Goal: Task Accomplishment & Management: Complete application form

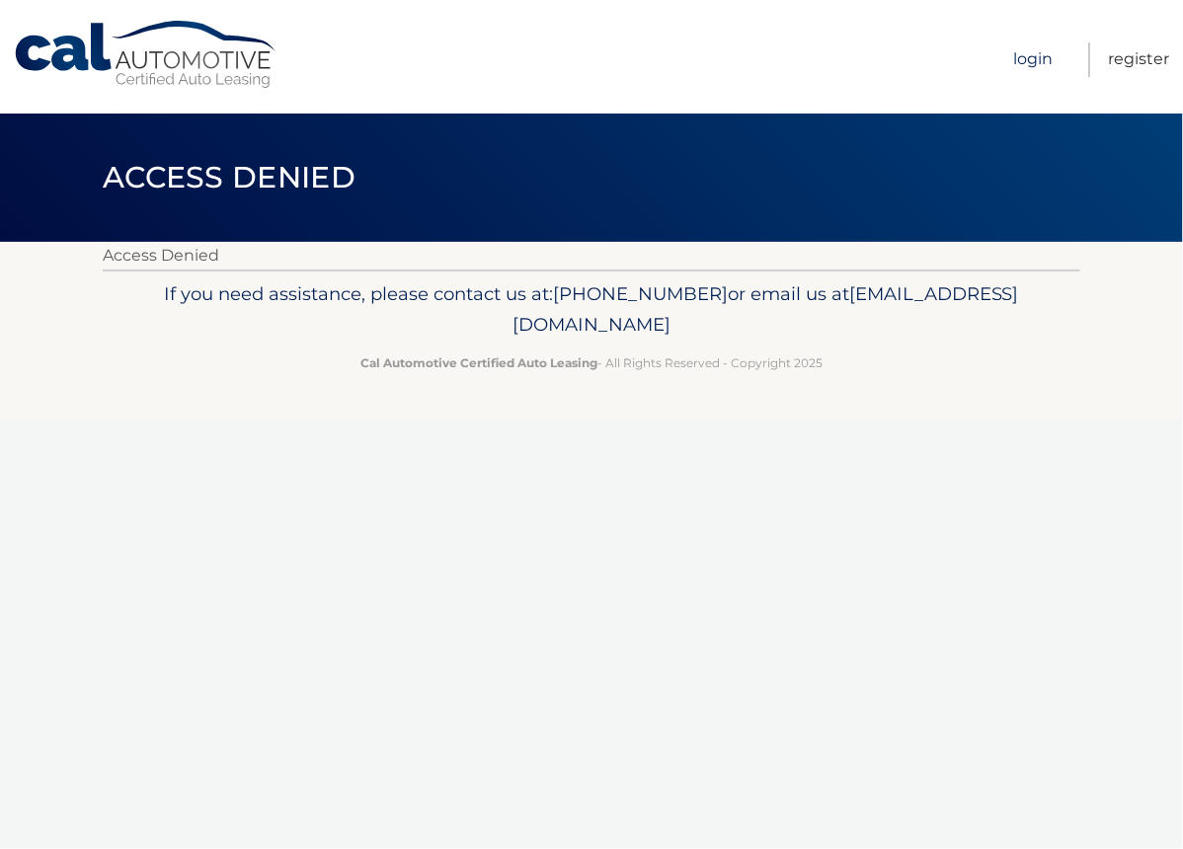
click at [1035, 59] on link "Login" at bounding box center [1033, 59] width 39 height 35
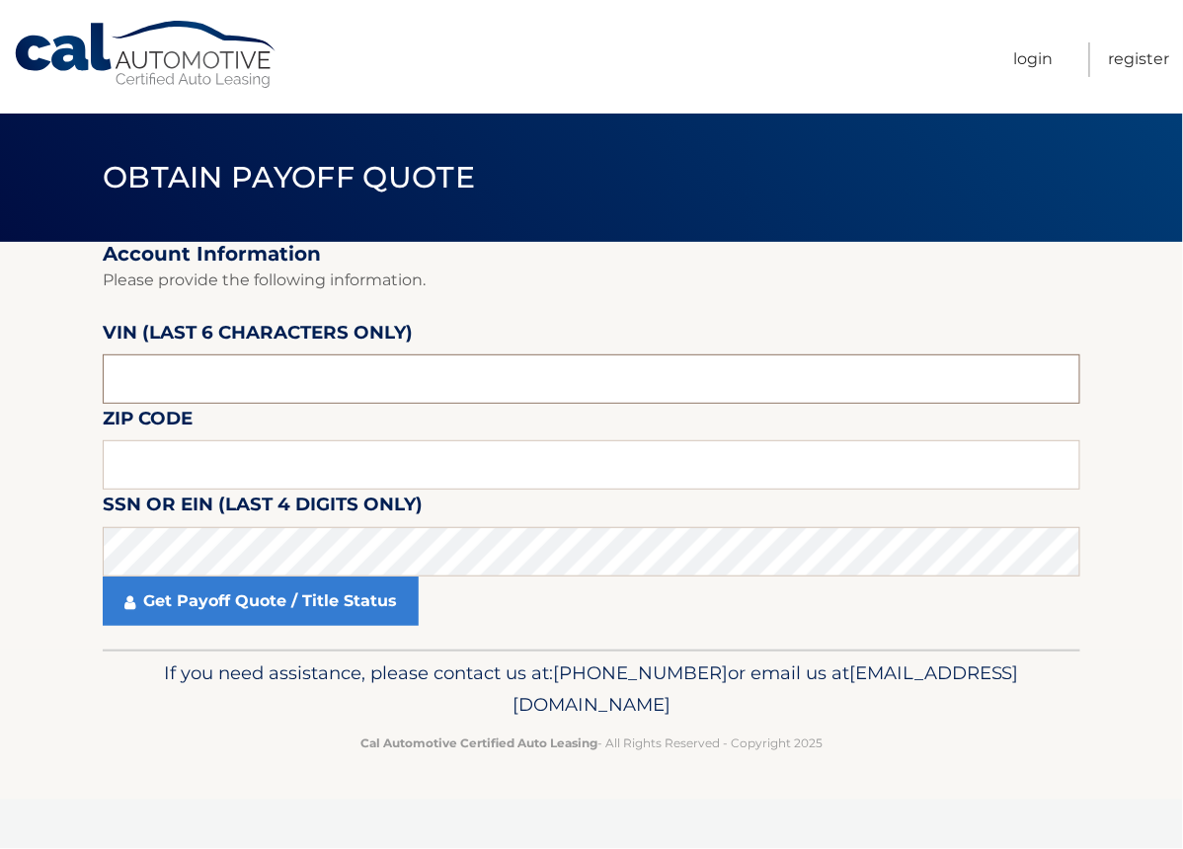
click at [117, 381] on input "text" at bounding box center [591, 378] width 977 height 49
type input "411340"
click at [196, 469] on input "text" at bounding box center [591, 464] width 977 height 49
type input "19138"
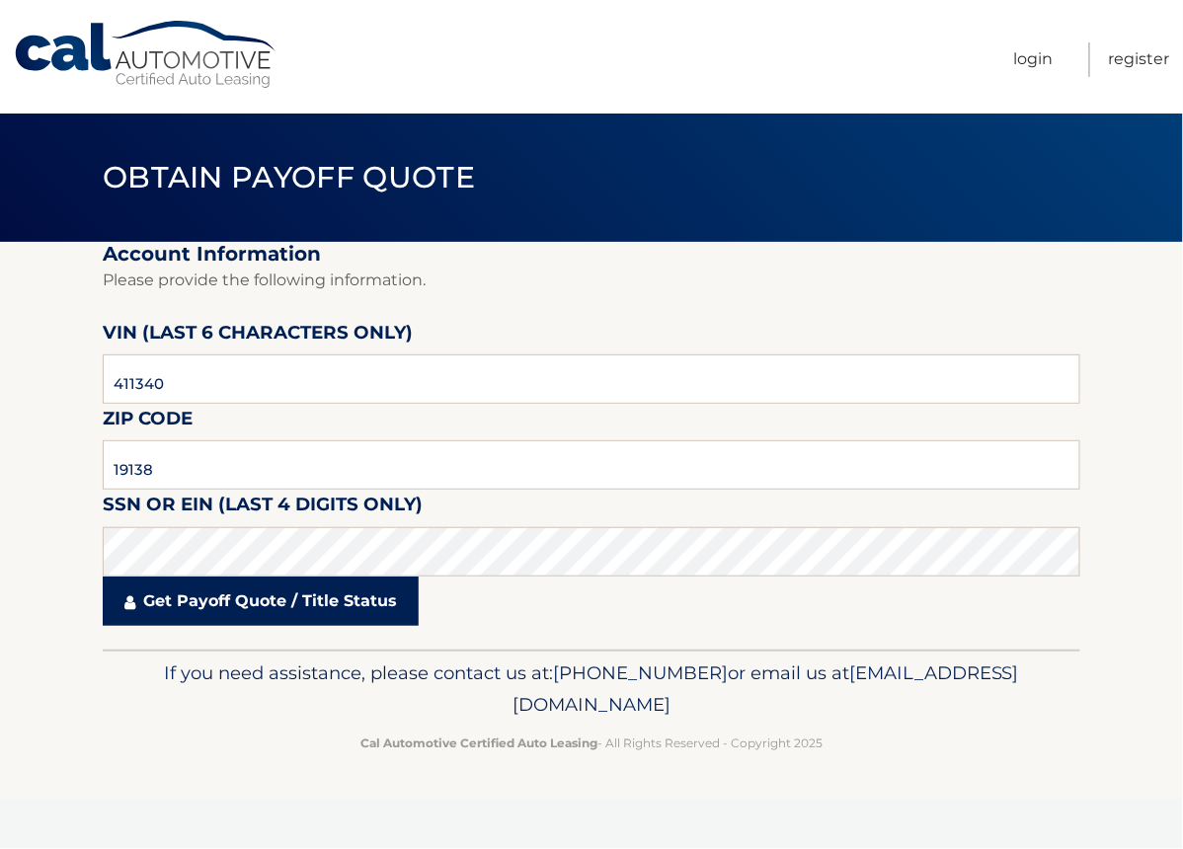
click at [195, 598] on link "Get Payoff Quote / Title Status" at bounding box center [261, 601] width 316 height 49
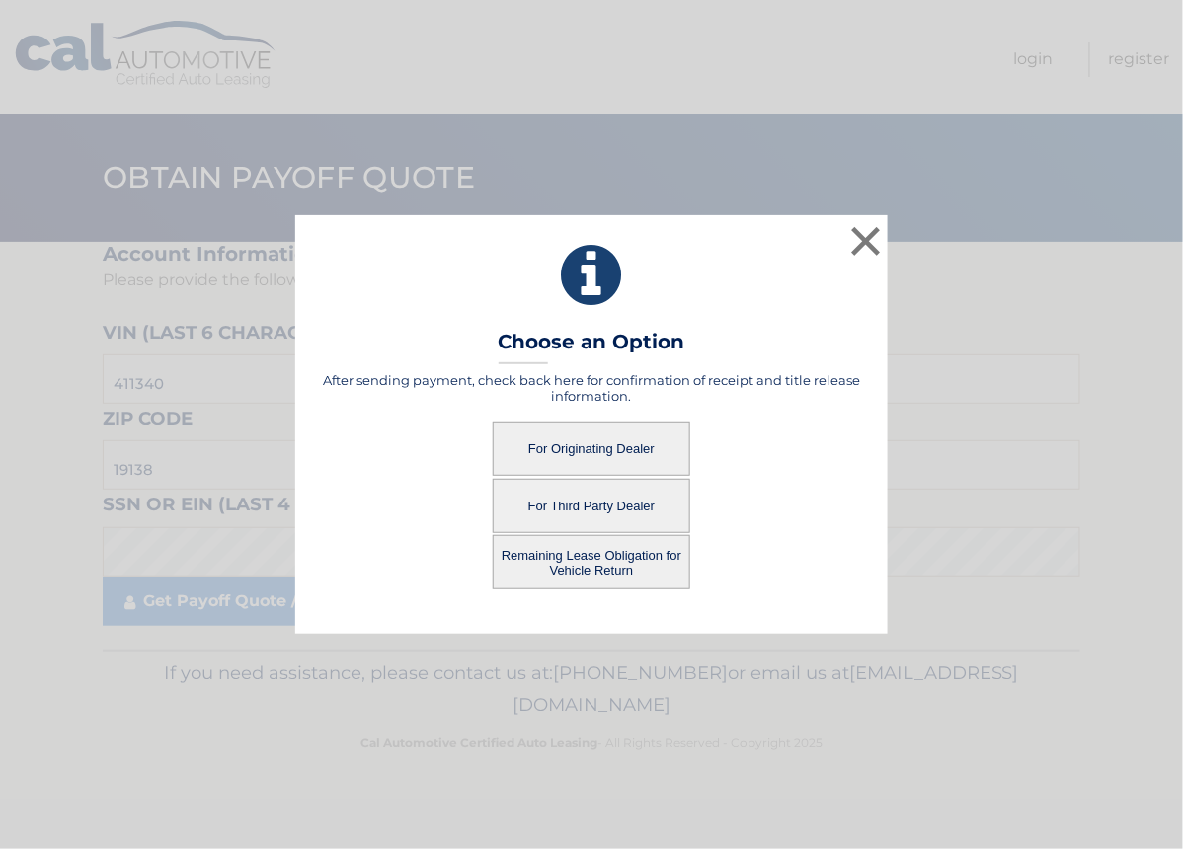
click at [620, 507] on button "For Third Party Dealer" at bounding box center [591, 506] width 197 height 54
click at [641, 510] on button "For Third Party Dealer" at bounding box center [591, 506] width 197 height 54
click at [640, 510] on button "For Third Party Dealer" at bounding box center [591, 506] width 197 height 54
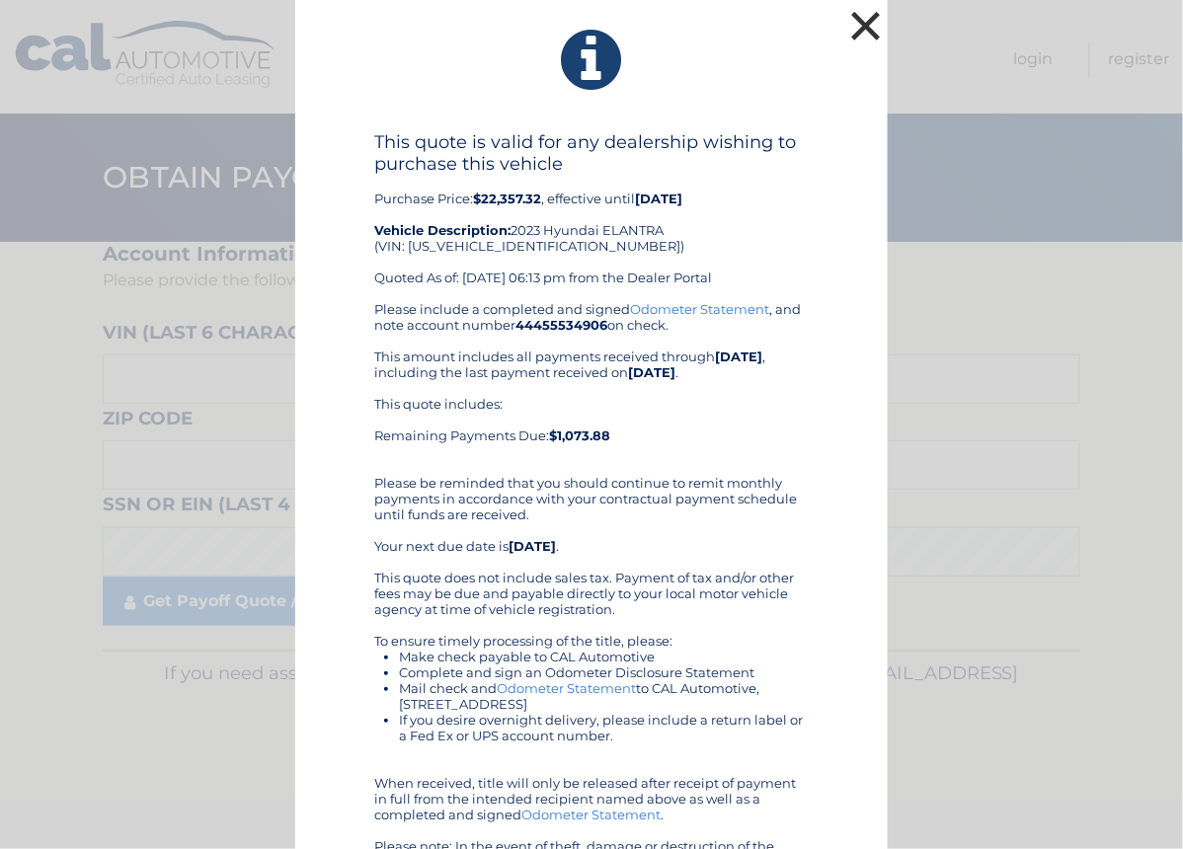
click at [850, 26] on button "×" at bounding box center [865, 25] width 39 height 39
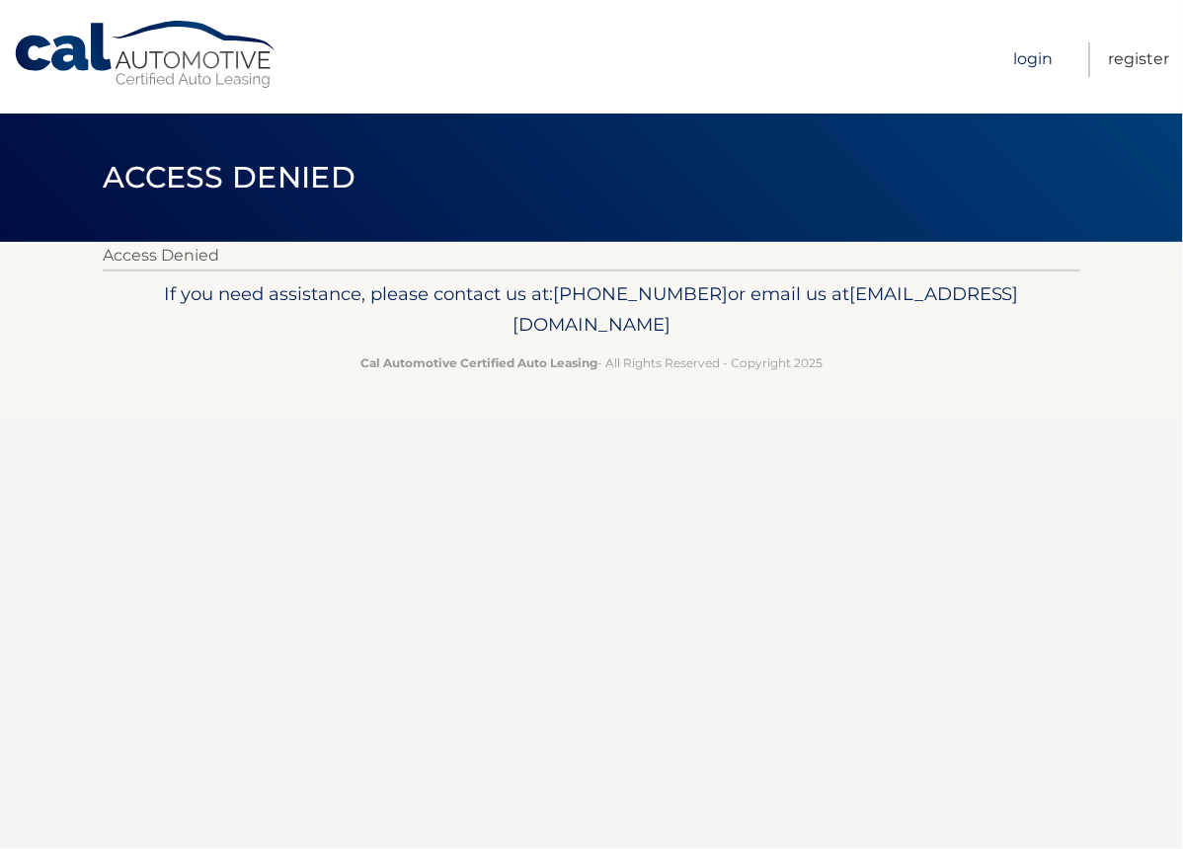
click at [1039, 55] on link "Login" at bounding box center [1033, 59] width 39 height 35
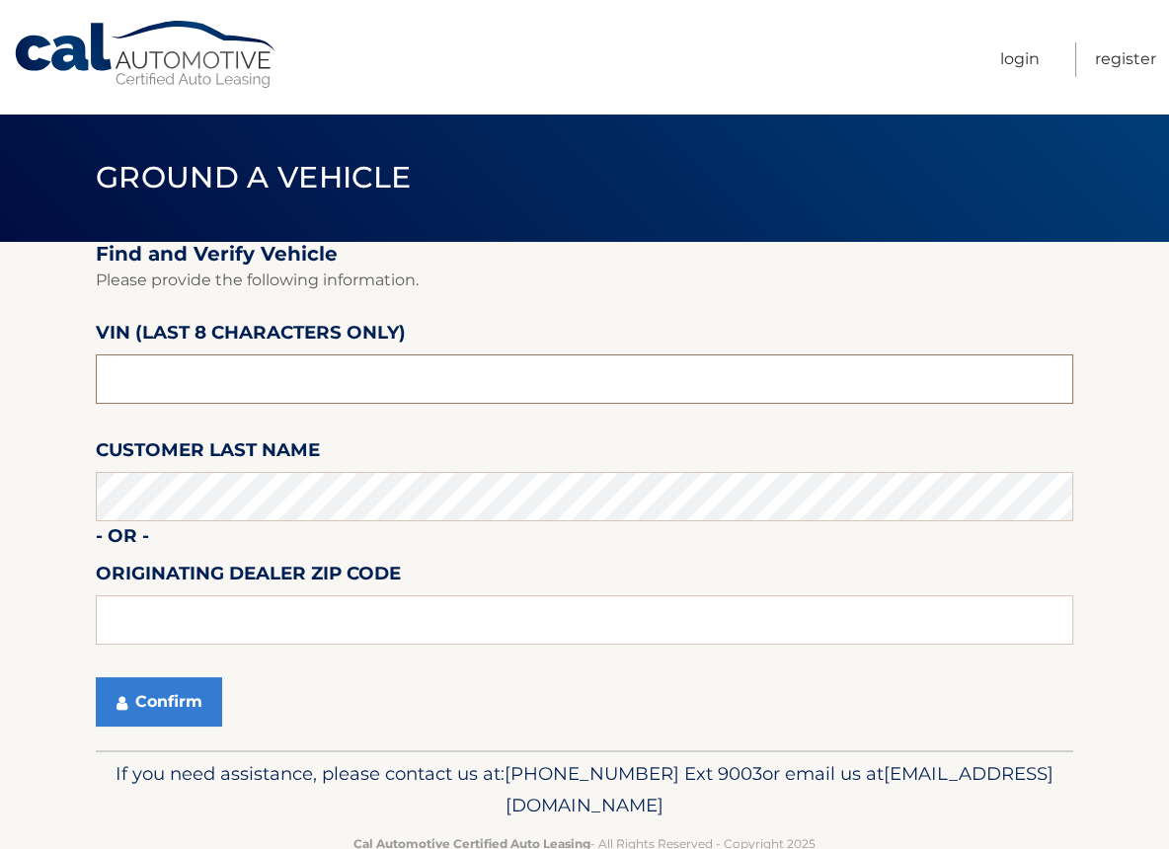
click at [107, 381] on input "text" at bounding box center [584, 378] width 977 height 49
type input "PU411340"
click at [154, 635] on input "text" at bounding box center [584, 619] width 977 height 49
type input "18902"
click at [186, 701] on button "Confirm" at bounding box center [159, 701] width 126 height 49
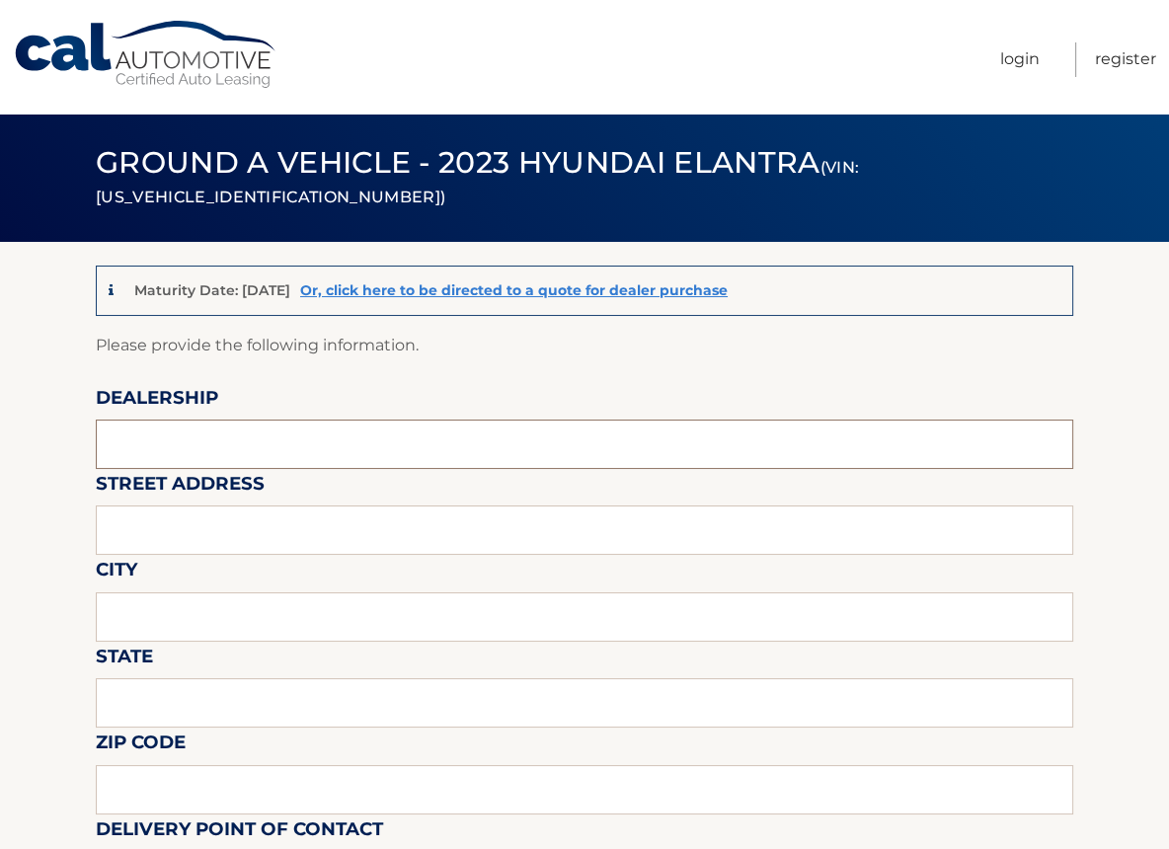
click at [159, 442] on input "text" at bounding box center [584, 444] width 977 height 49
type input "fred beans honda"
type input "1543 easton rd"
type input "Abington"
type input "Pennsylvania"
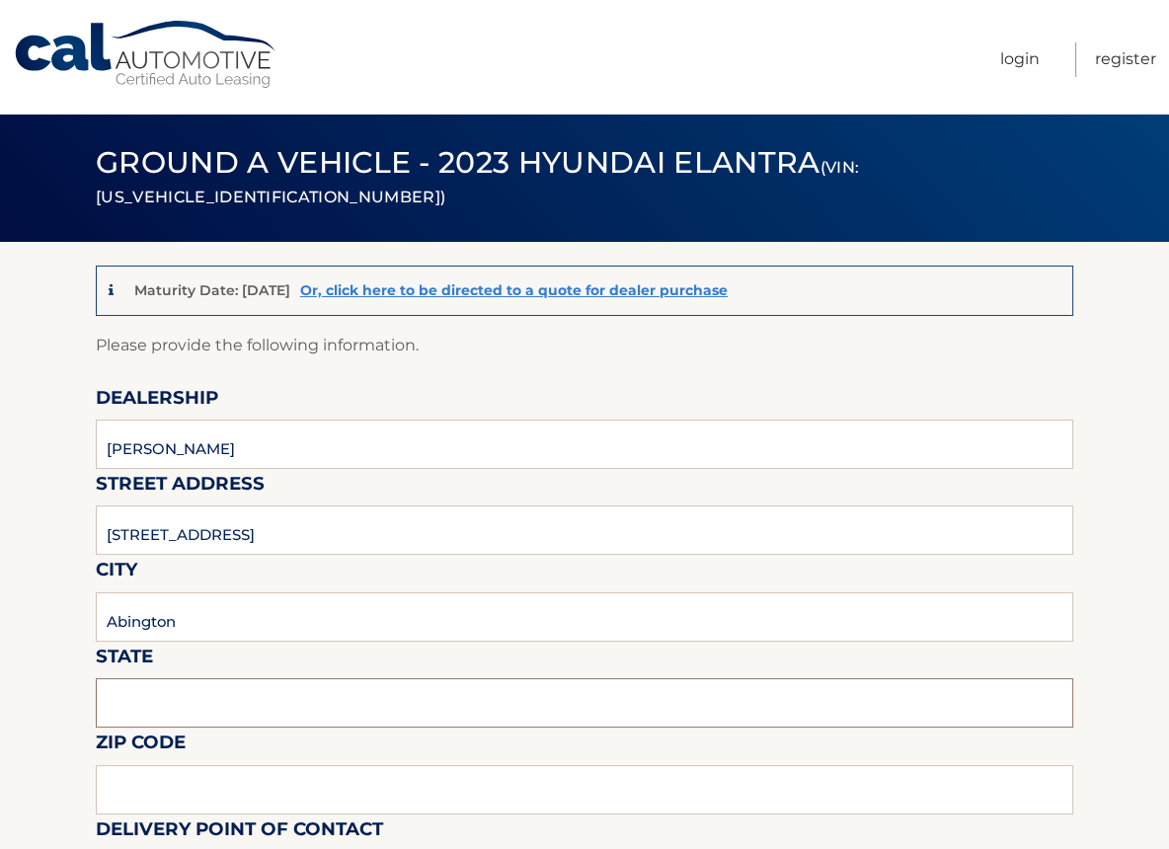
type input "19001"
type input "chet"
type input "2153607280"
type input "gabriel"
type input "215 595 7043"
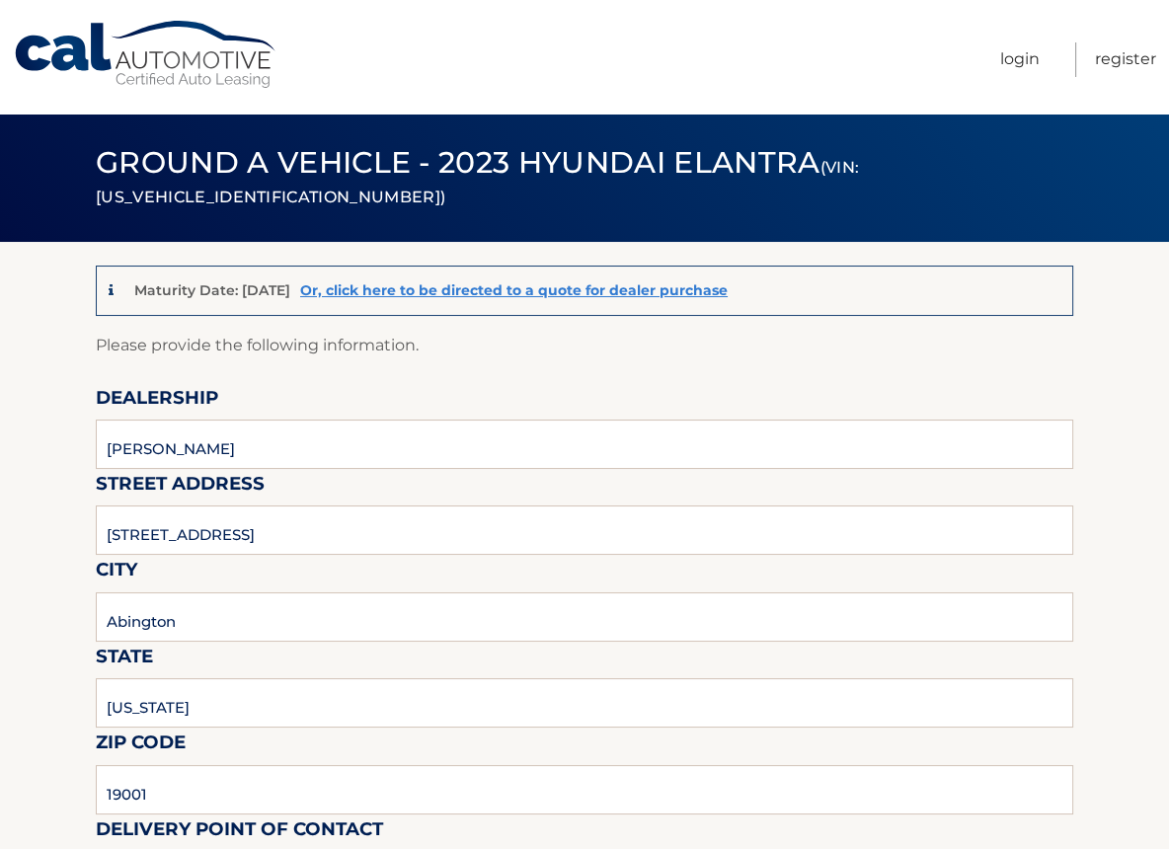
type input "gsantosusso@fredbeans.com"
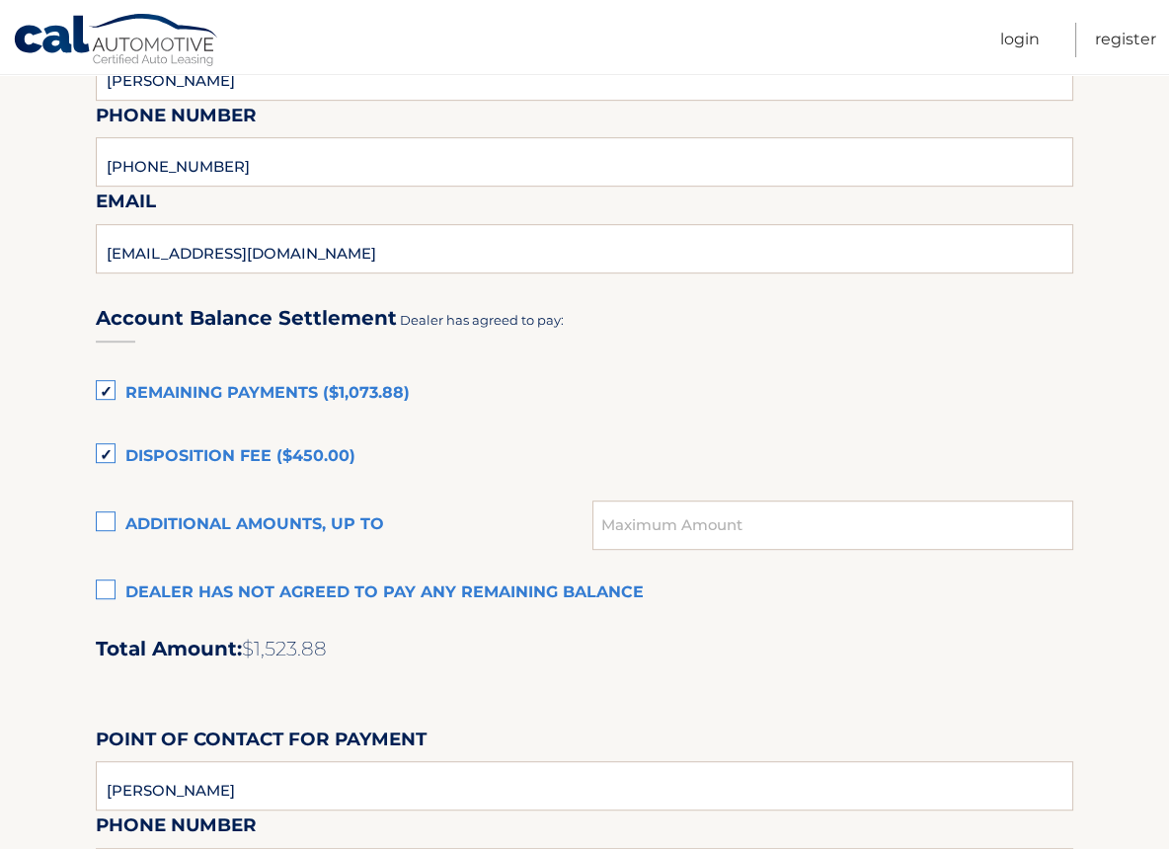
scroll to position [1382, 0]
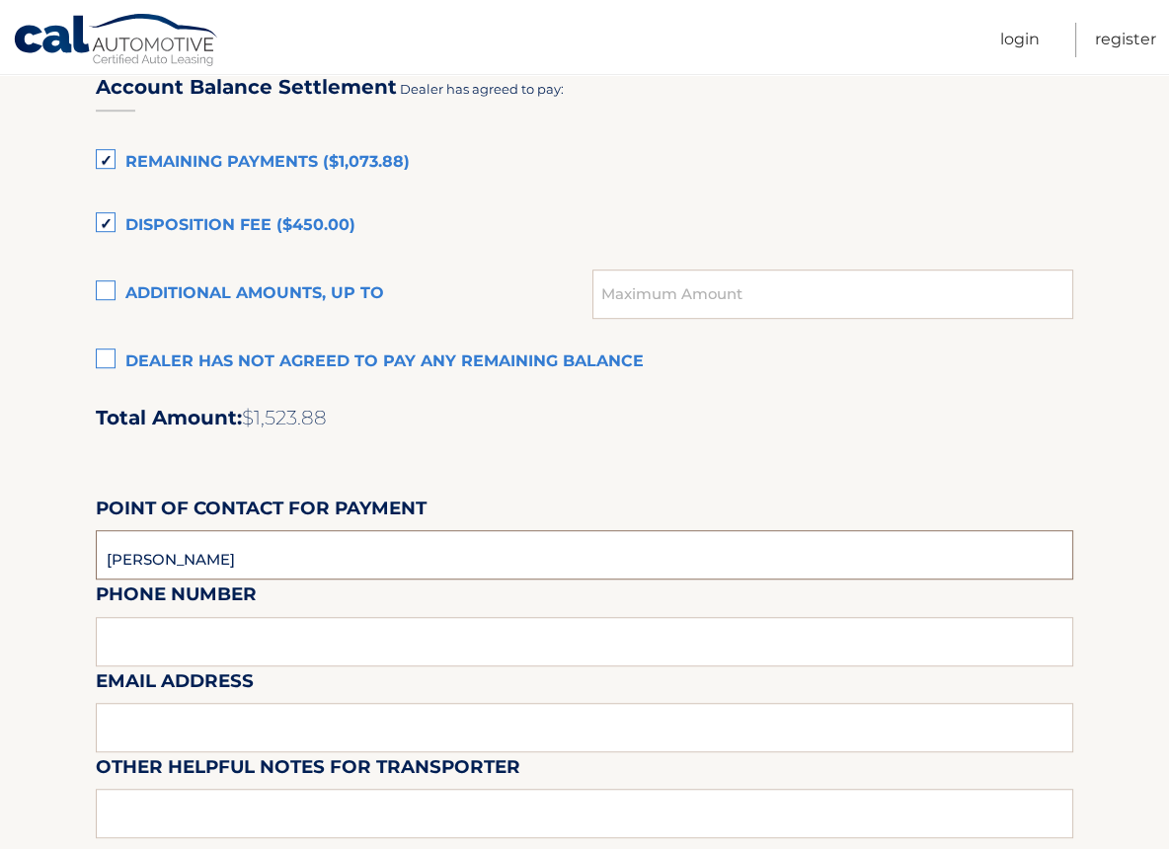
drag, startPoint x: 178, startPoint y: 557, endPoint x: 117, endPoint y: 559, distance: 61.2
click at [117, 559] on input "ann weir" at bounding box center [584, 554] width 977 height 49
type input "a"
type input "chet"
click at [107, 639] on div "Email Address" at bounding box center [584, 623] width 977 height 86
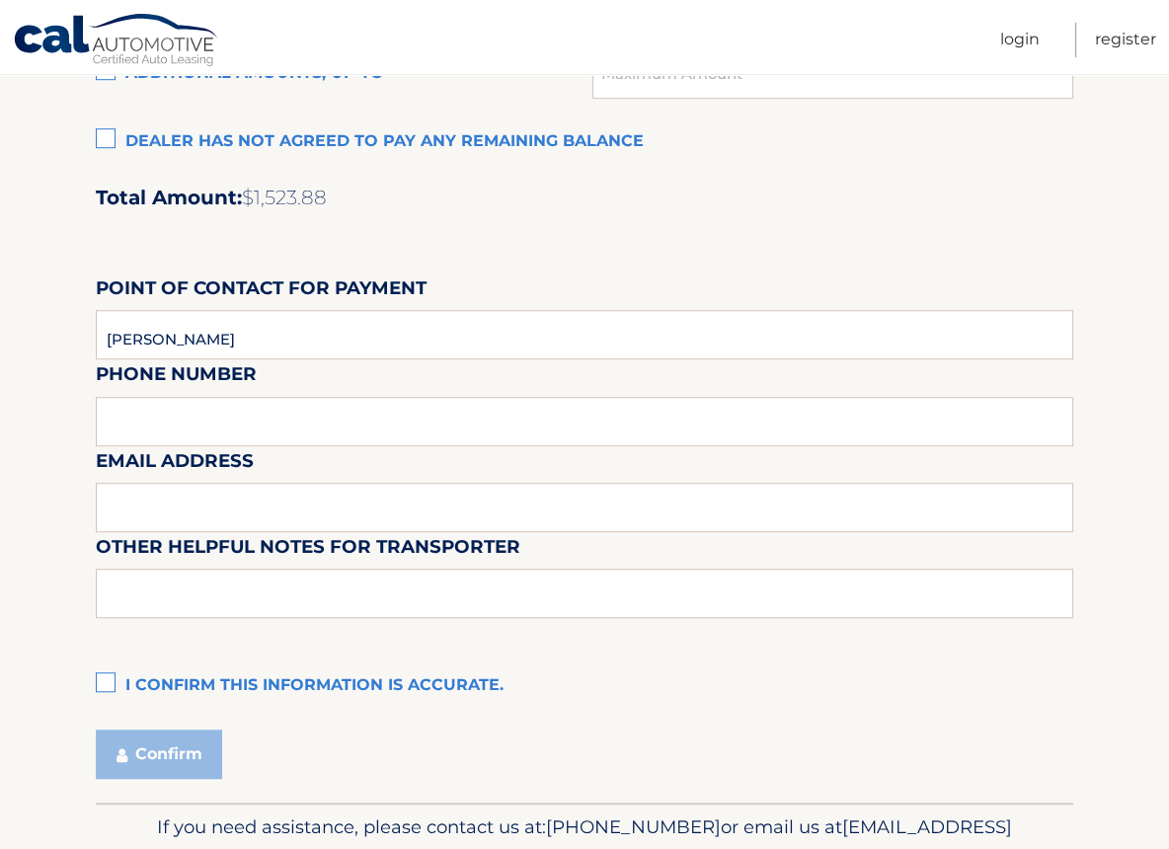
scroll to position [1611, 0]
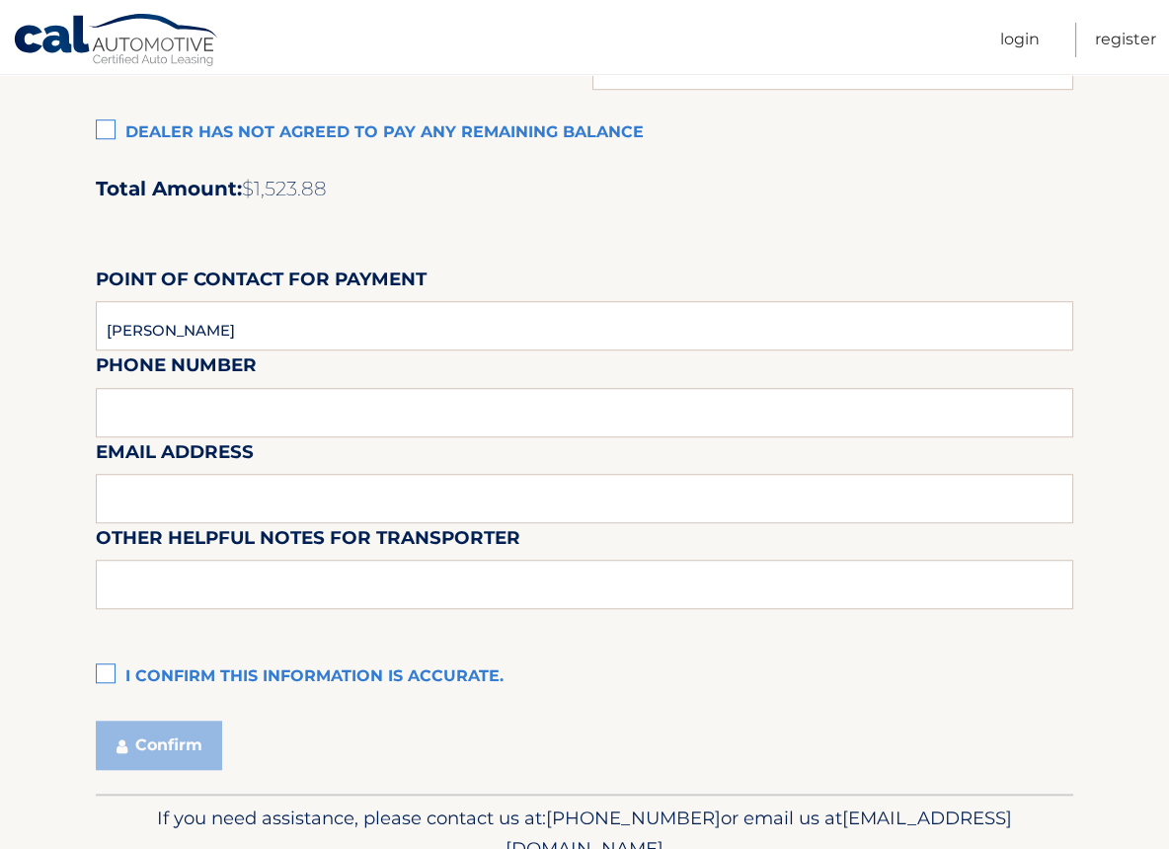
click at [145, 406] on div "Email Address" at bounding box center [584, 394] width 977 height 86
click at [145, 416] on div "Email Address" at bounding box center [584, 394] width 977 height 86
click at [123, 409] on div "Email Address" at bounding box center [584, 394] width 977 height 86
click at [177, 409] on div "Email Address" at bounding box center [584, 394] width 977 height 86
click at [181, 322] on input "chet" at bounding box center [584, 325] width 977 height 49
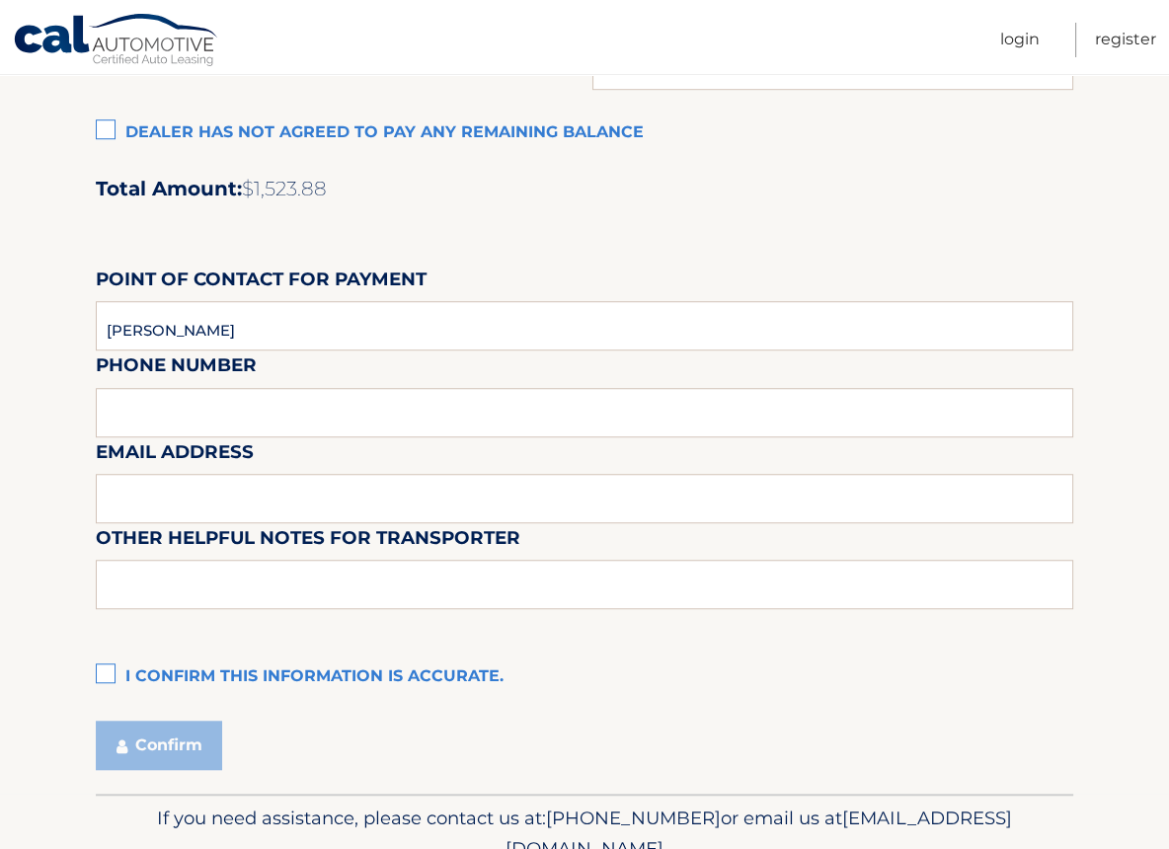
click at [104, 669] on label "I confirm this information is accurate." at bounding box center [584, 677] width 977 height 39
click at [0, 0] on input "I confirm this information is accurate." at bounding box center [0, 0] width 0 height 0
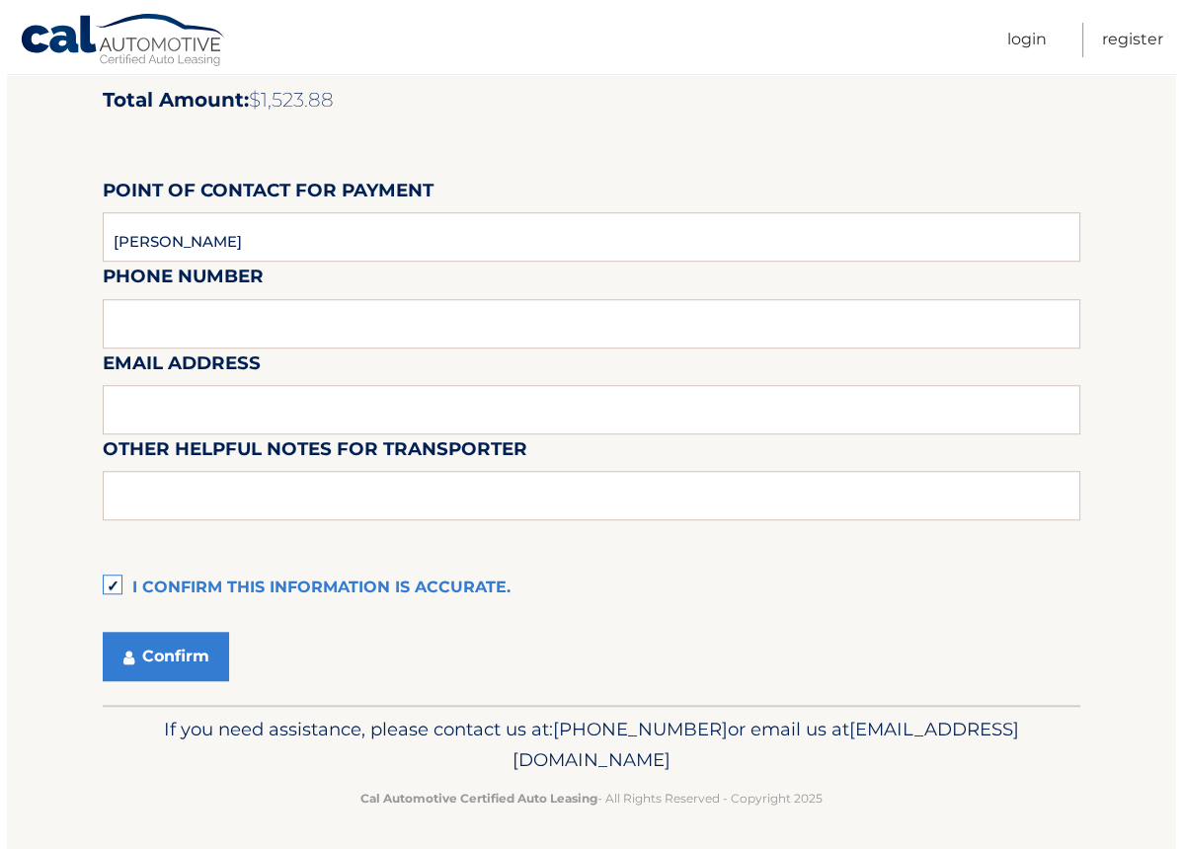
scroll to position [1704, 0]
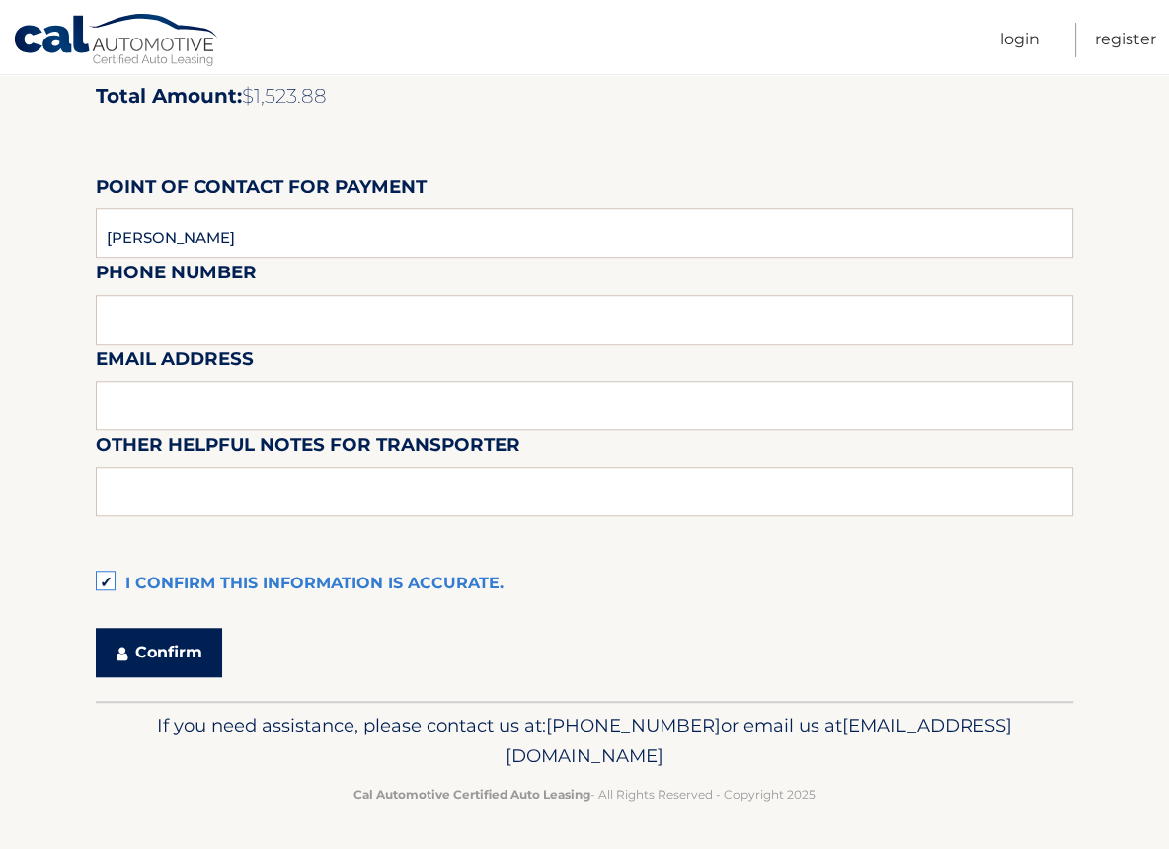
click at [169, 645] on button "Confirm" at bounding box center [159, 652] width 126 height 49
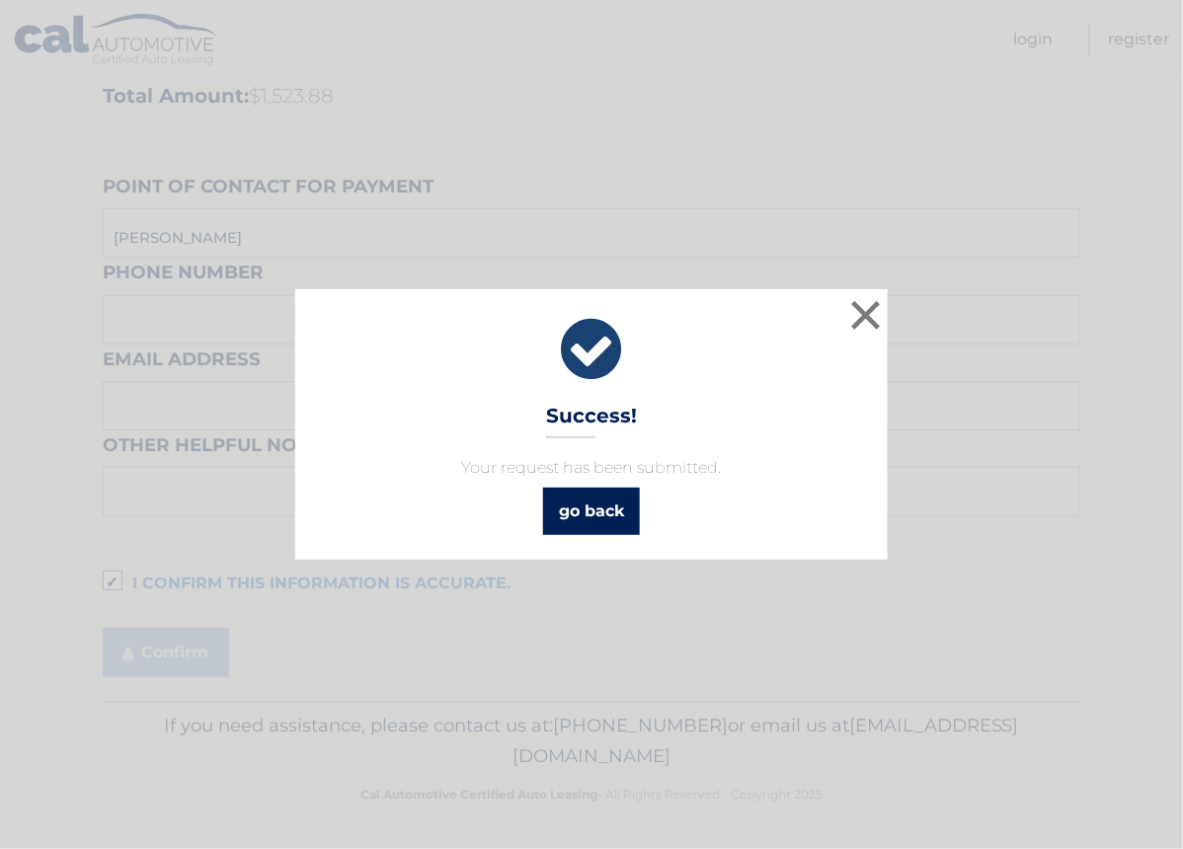
click at [599, 514] on link "go back" at bounding box center [591, 511] width 97 height 47
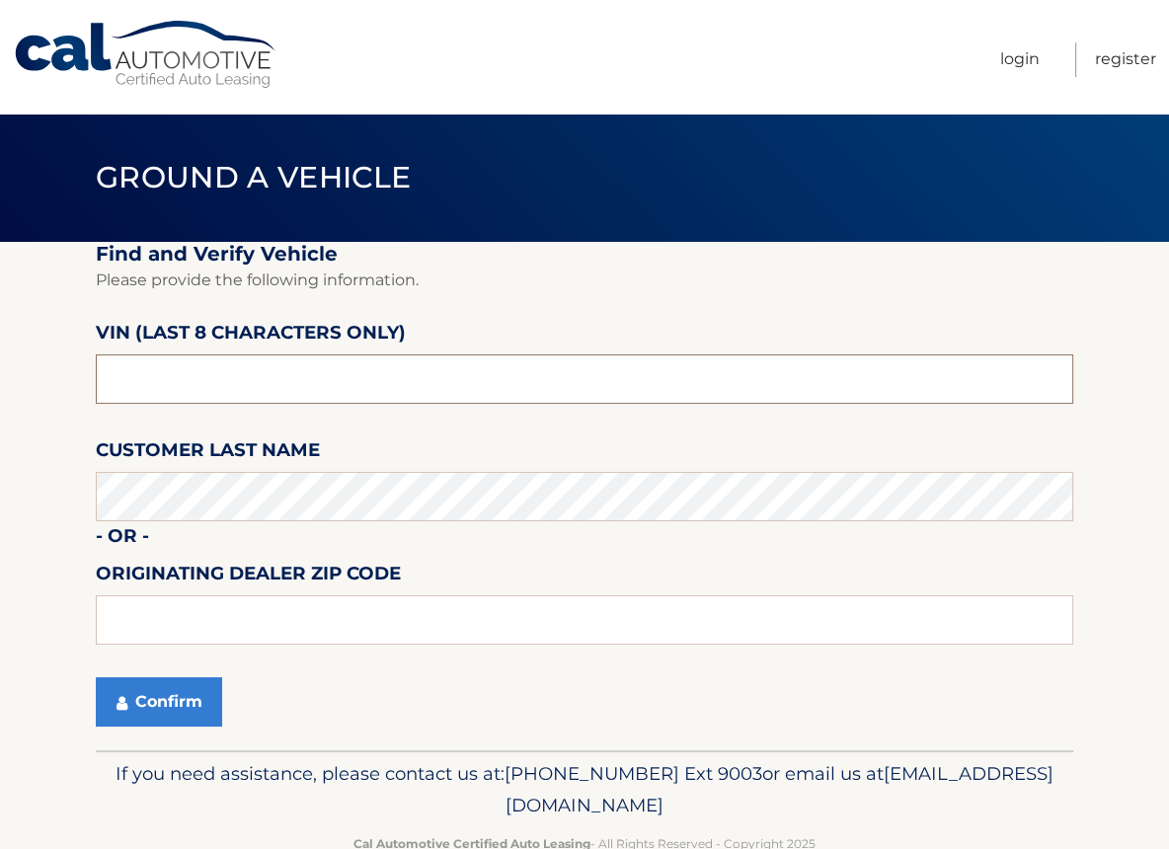
click at [152, 394] on input "text" at bounding box center [584, 378] width 977 height 49
type input "pu411340"
click at [158, 608] on input "text" at bounding box center [584, 619] width 977 height 49
type input "18902"
click at [142, 705] on button "Confirm" at bounding box center [159, 701] width 126 height 49
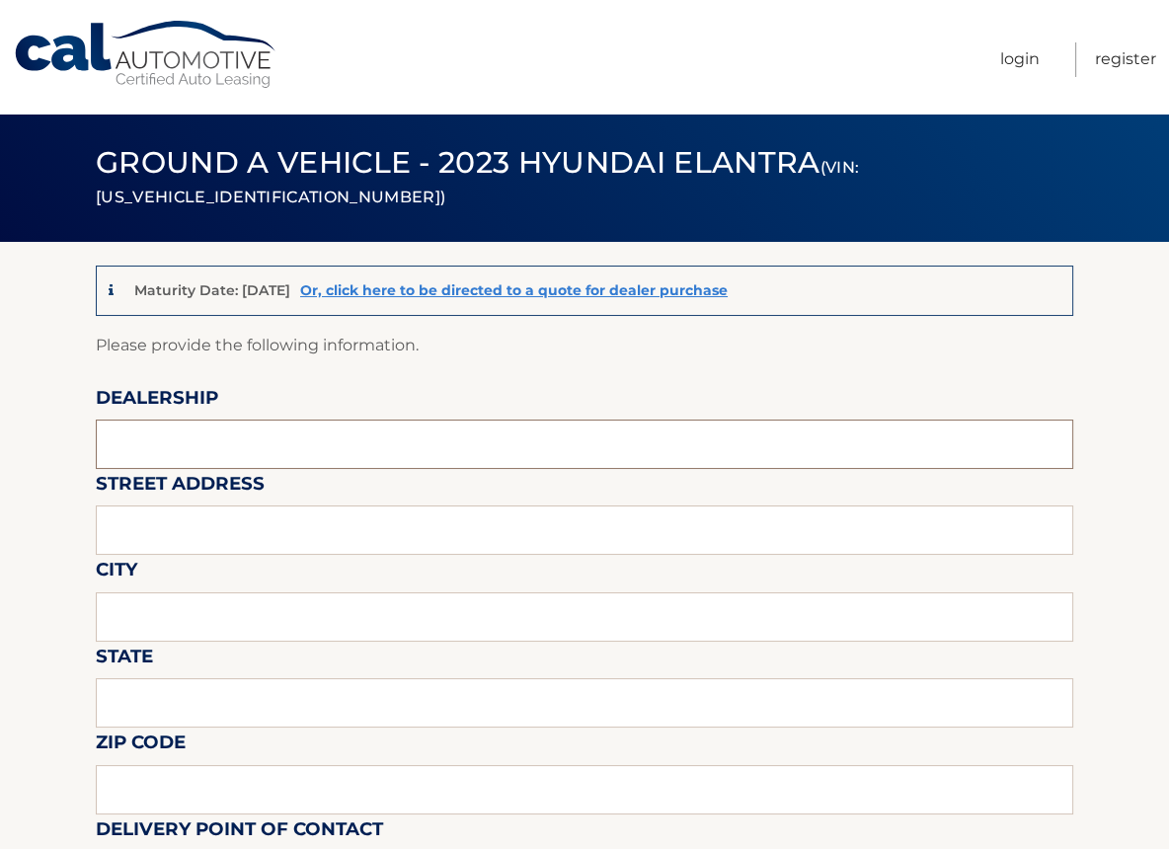
click at [155, 445] on input "text" at bounding box center [584, 444] width 977 height 49
type input "fred beans honda"
type input "1543 easton rd"
type input "Abington"
type input "Pennsylvania"
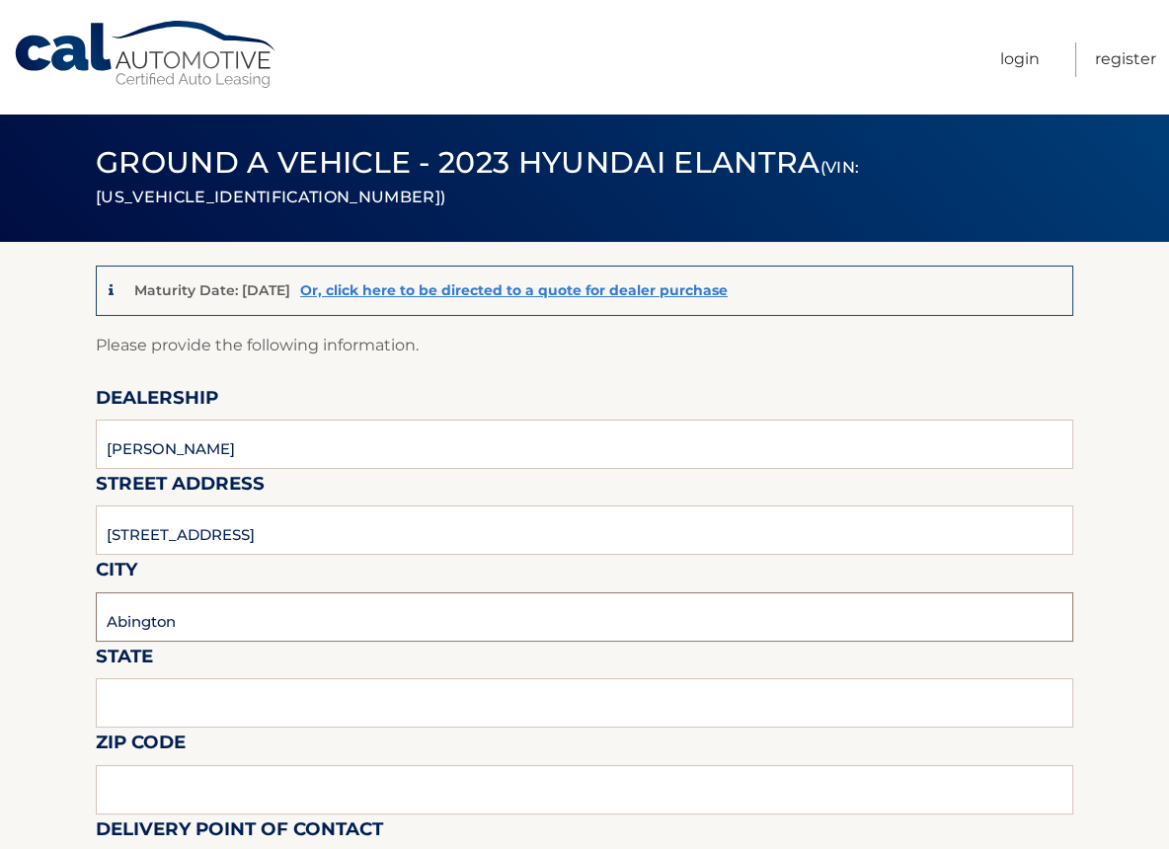
type input "19001"
type input "chet"
type input "2153607280"
type input "gabriel"
type input "215 595 7043"
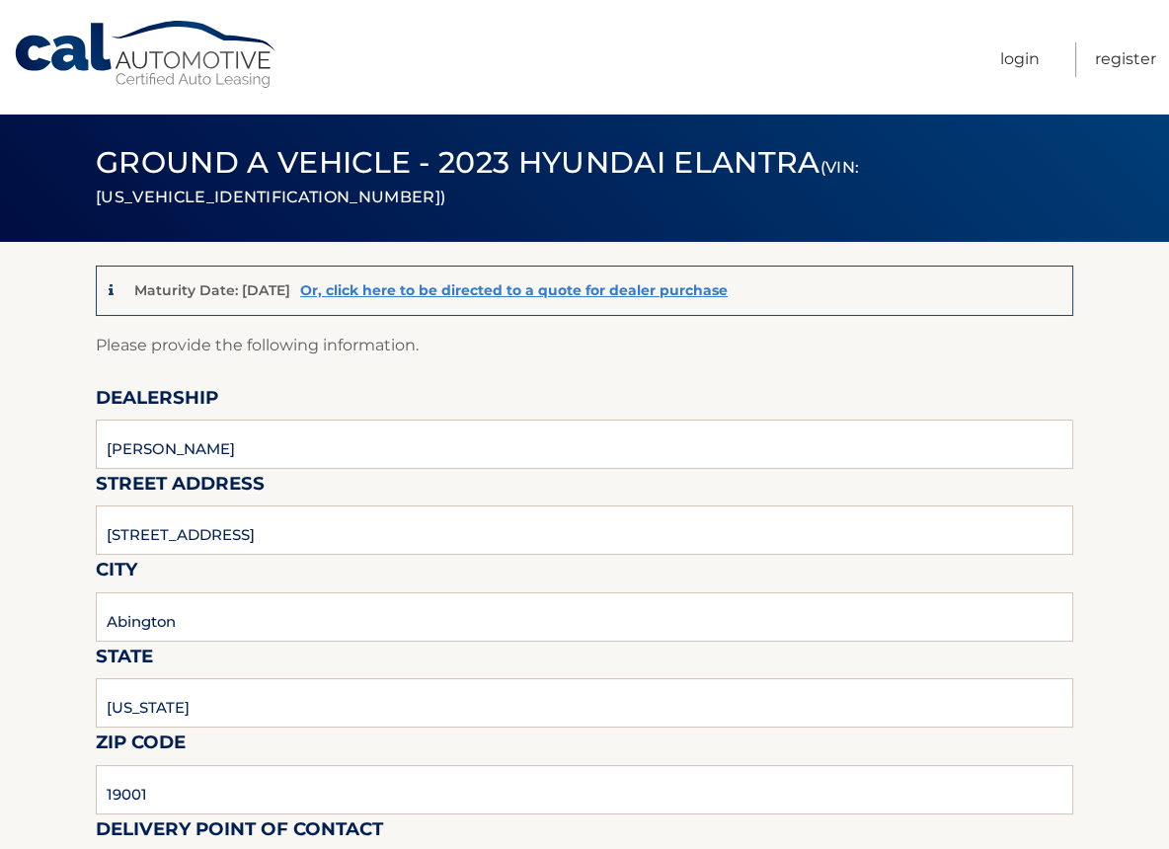
type input "gsantosusso@fredbeans.com"
type input "chet"
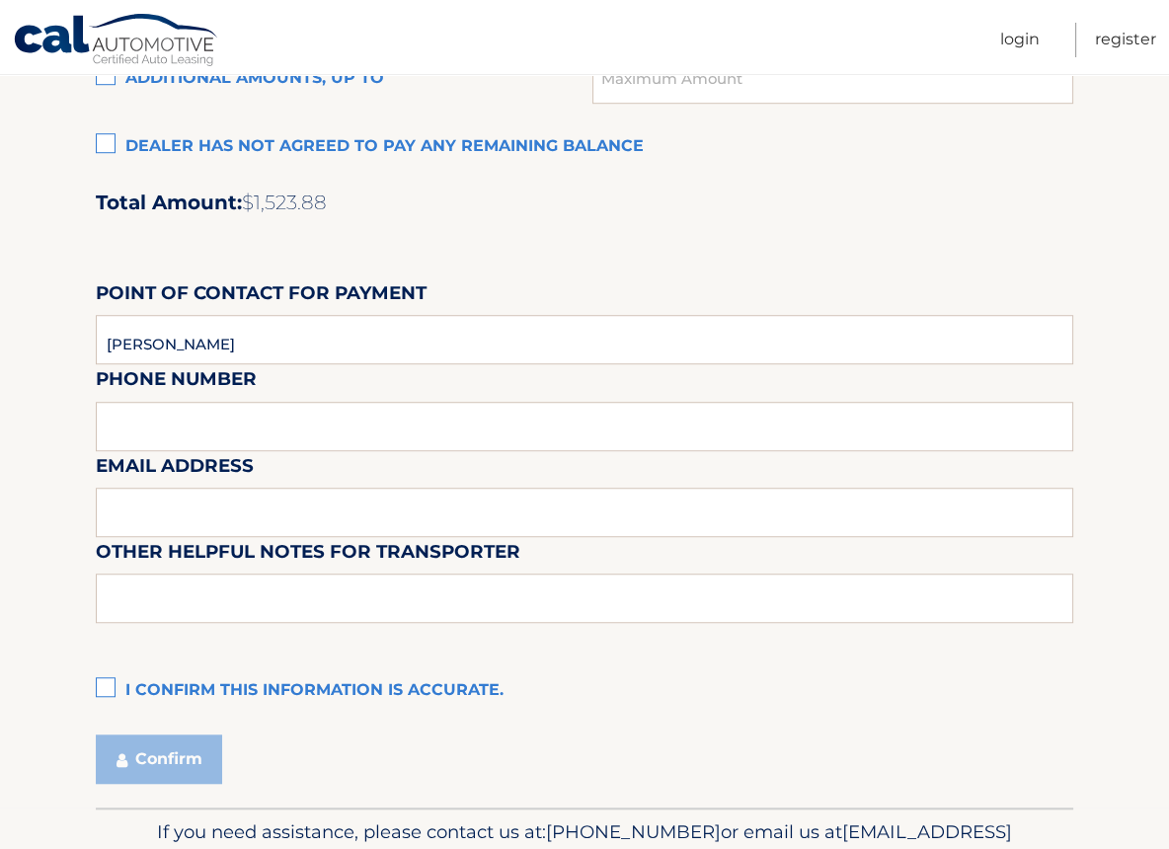
scroll to position [1668, 0]
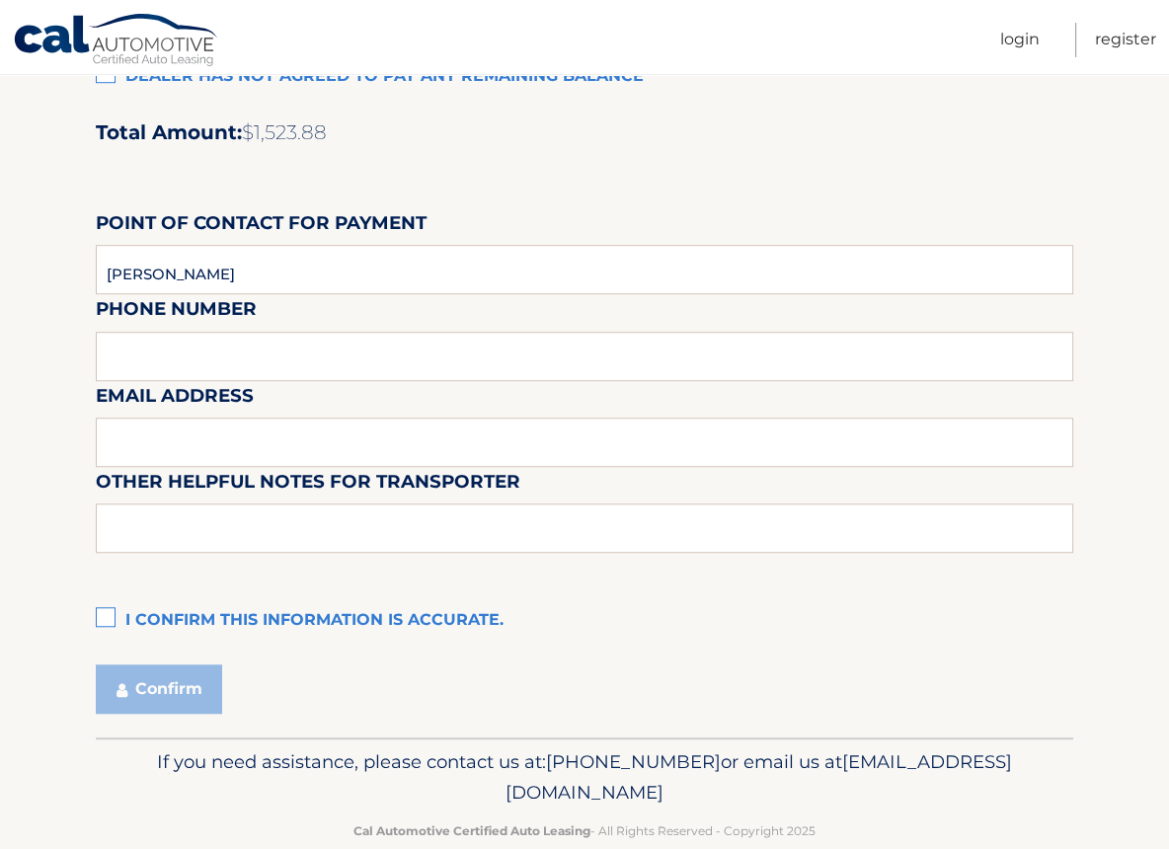
click at [112, 619] on label "I confirm this information is accurate." at bounding box center [584, 620] width 977 height 39
click at [0, 0] on input "I confirm this information is accurate." at bounding box center [0, 0] width 0 height 0
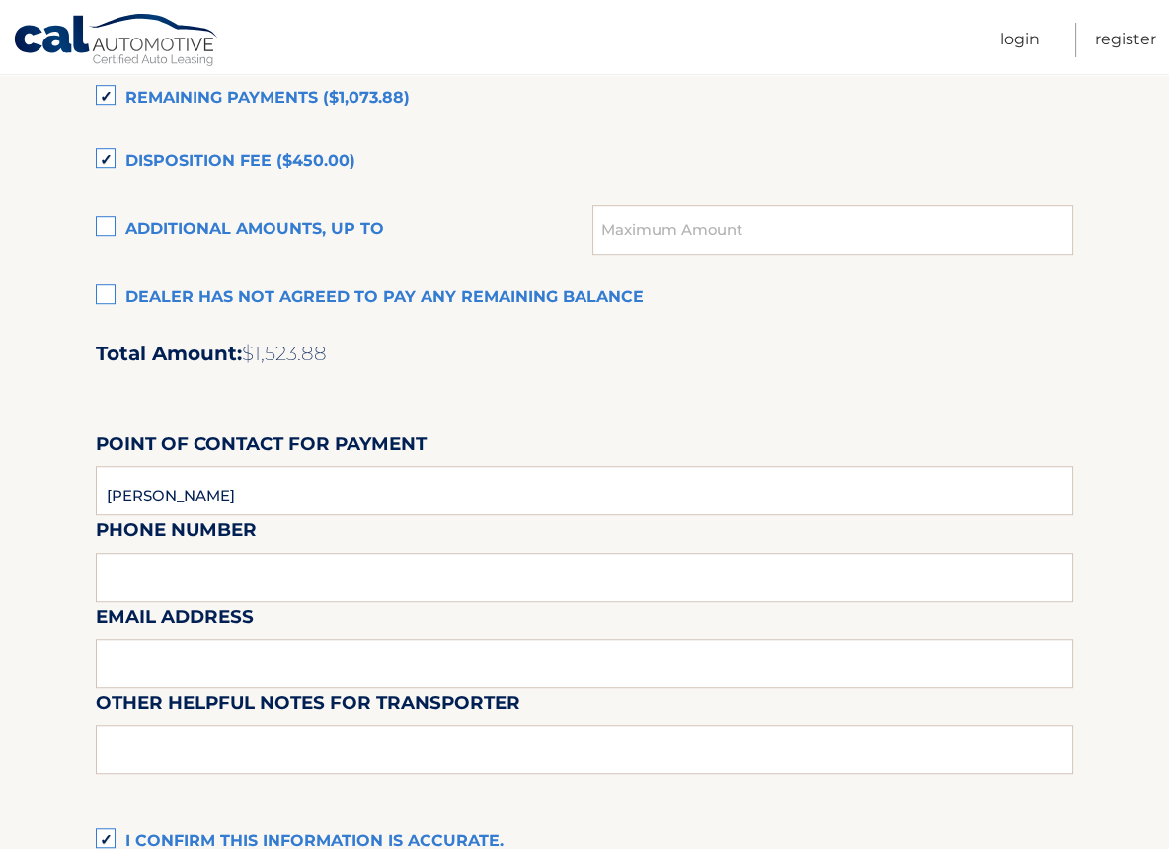
scroll to position [1438, 0]
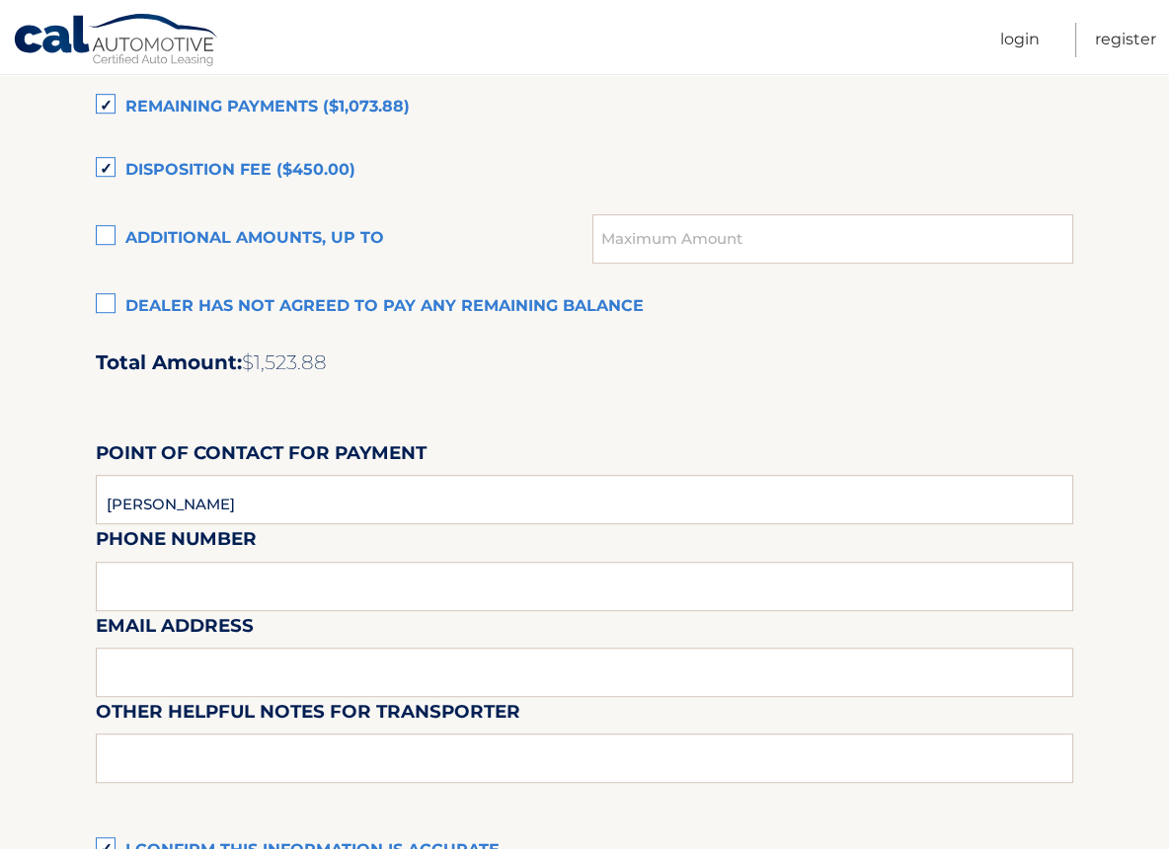
click at [105, 303] on label "Dealer has not agreed to pay any remaining balance" at bounding box center [584, 306] width 977 height 39
click at [0, 0] on input "Dealer has not agreed to pay any remaining balance" at bounding box center [0, 0] width 0 height 0
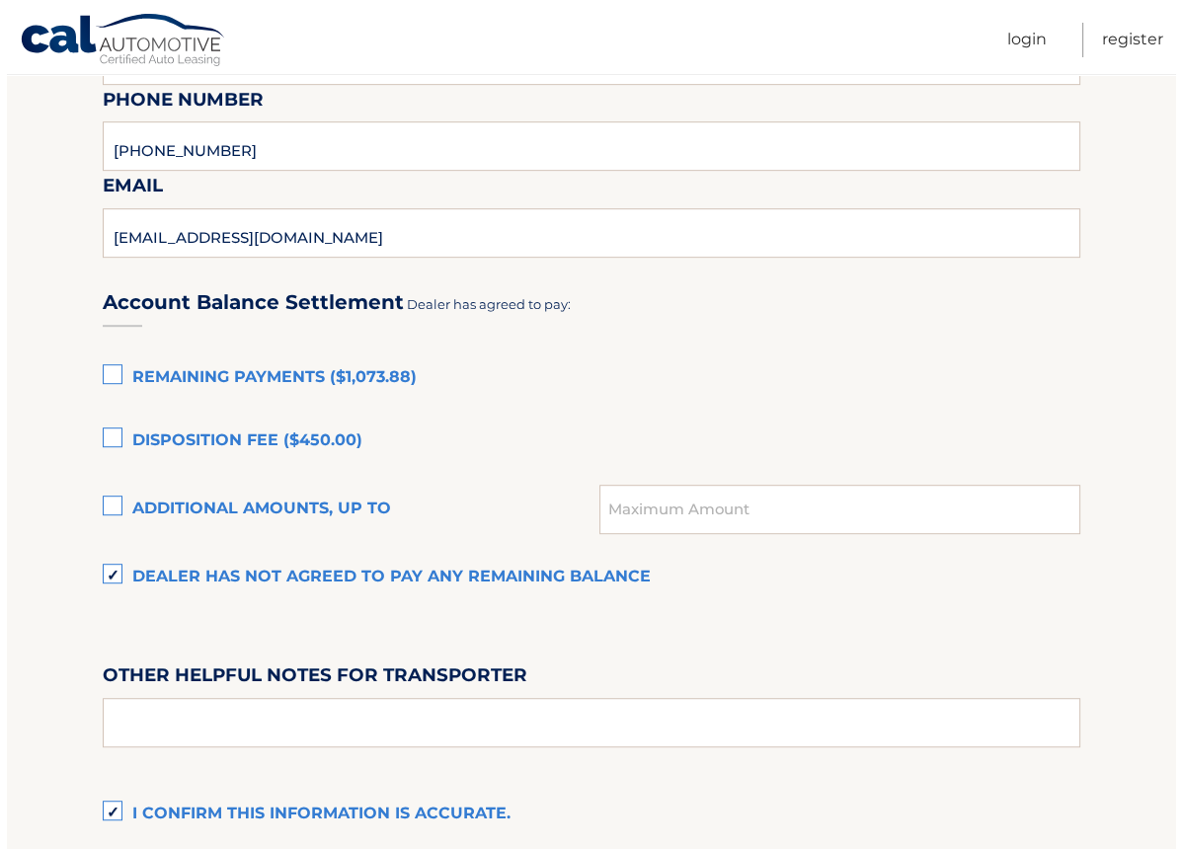
scroll to position [1397, 0]
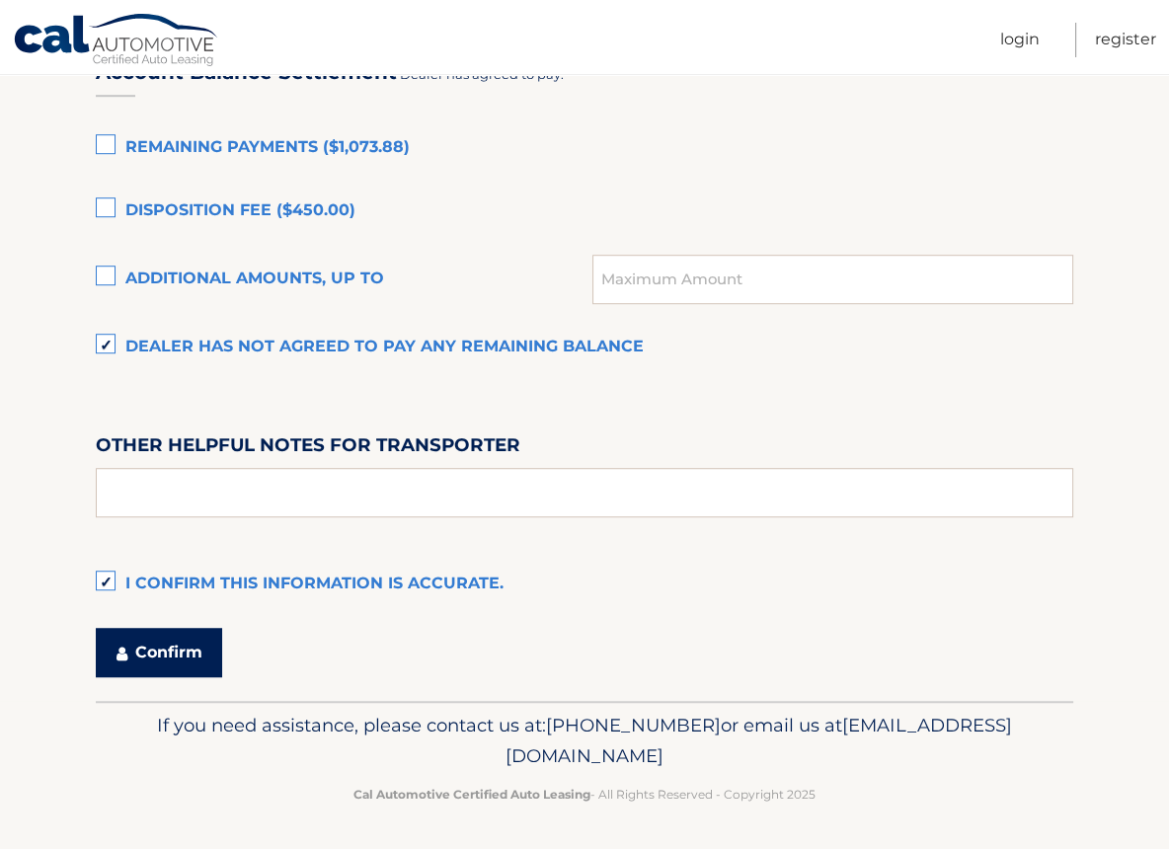
click at [168, 657] on button "Confirm" at bounding box center [159, 652] width 126 height 49
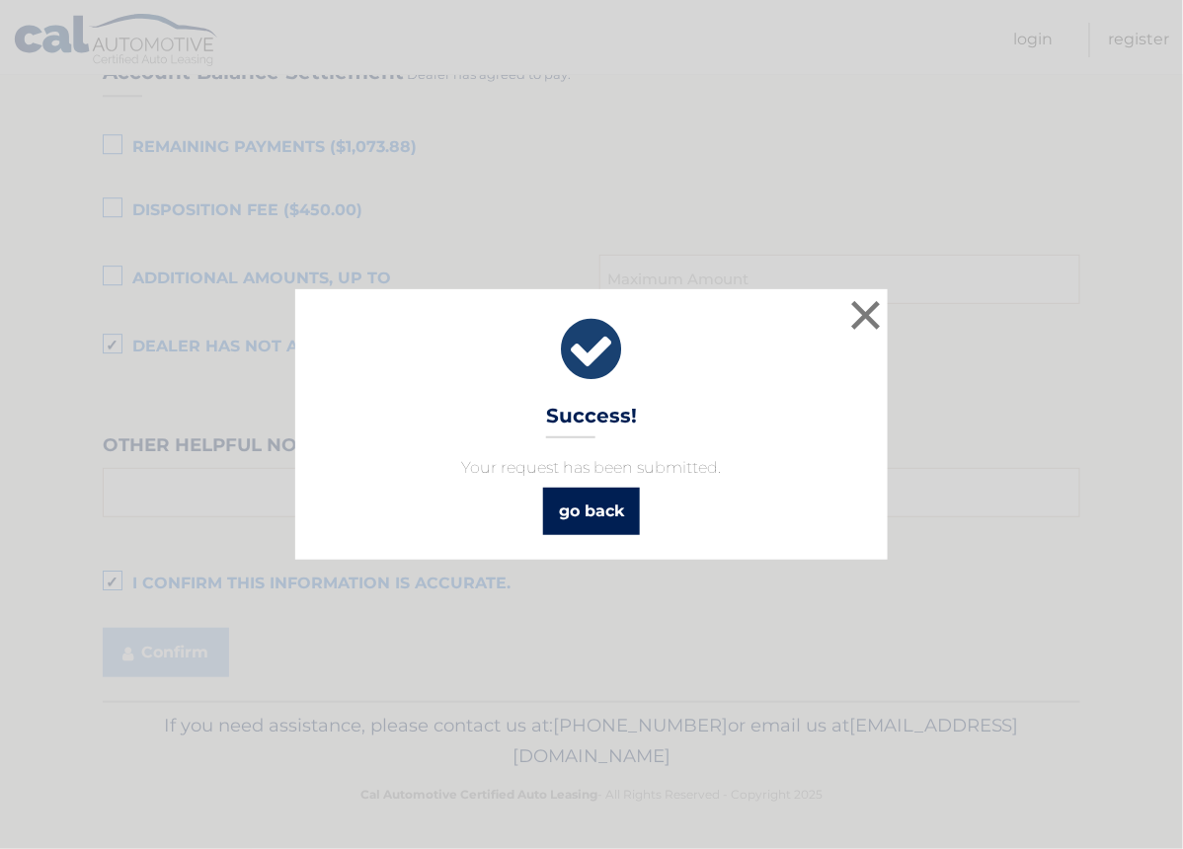
click at [567, 507] on link "go back" at bounding box center [591, 511] width 97 height 47
